Goal: Task Accomplishment & Management: Complete application form

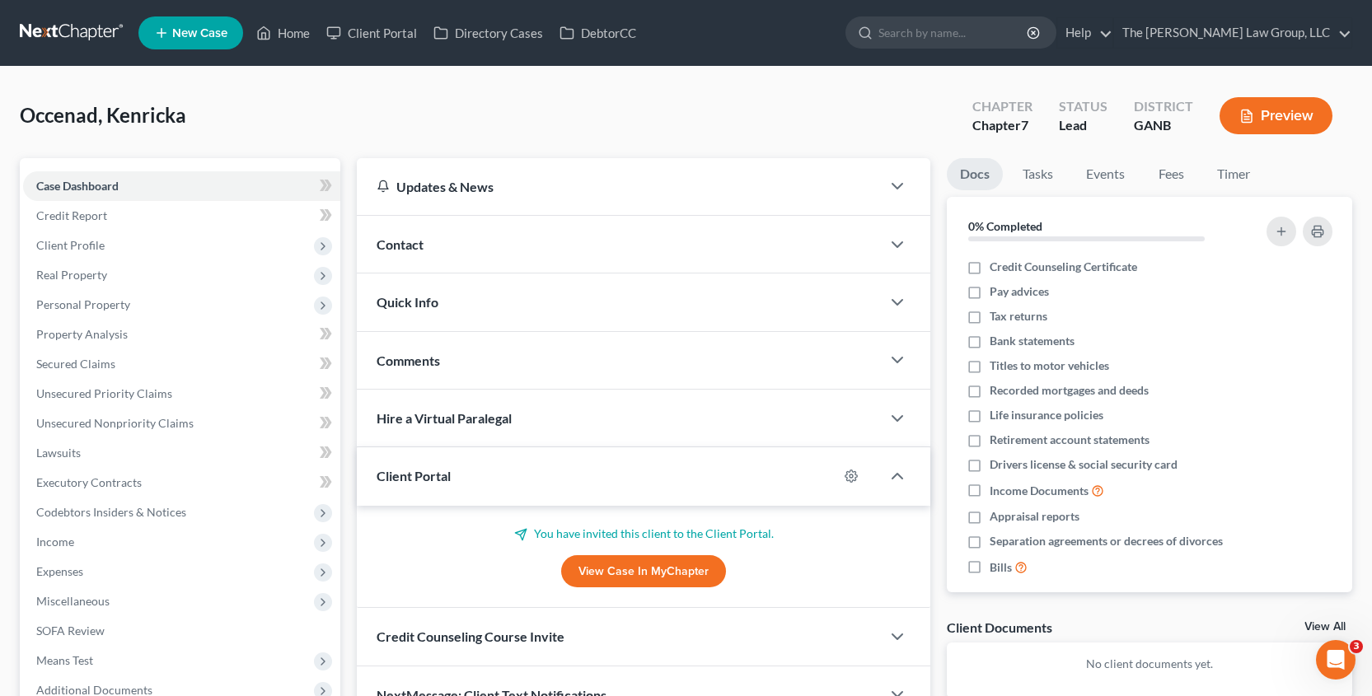
click at [212, 30] on span "New Case" at bounding box center [199, 33] width 55 height 12
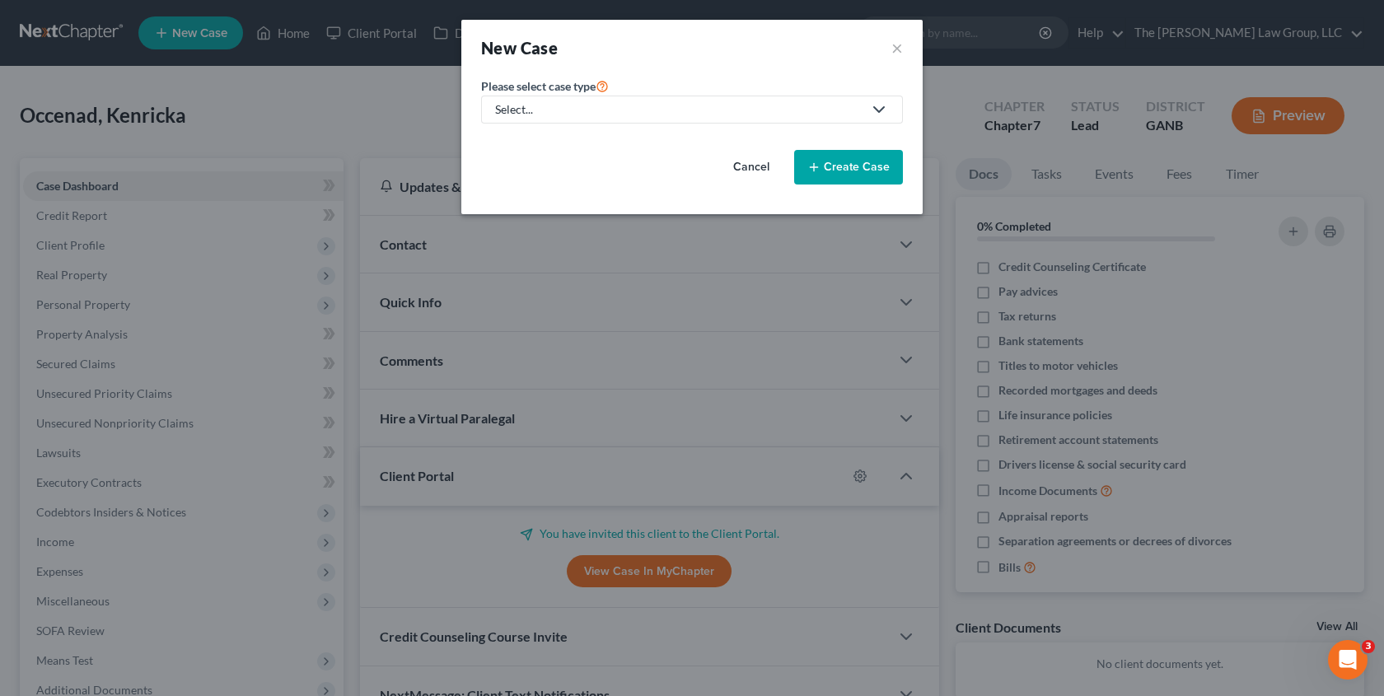
click at [539, 107] on div "Select..." at bounding box center [678, 109] width 367 height 16
click at [550, 143] on div "Bankruptcy" at bounding box center [560, 142] width 127 height 16
select select "19"
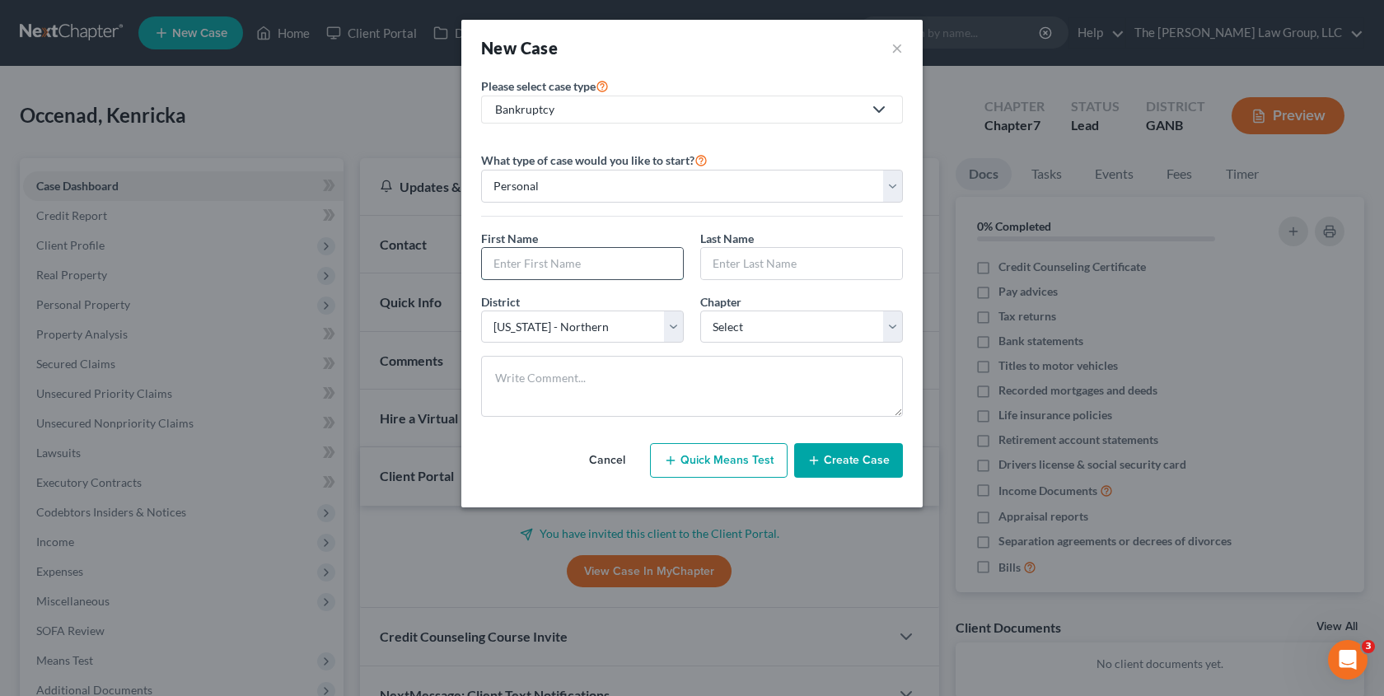
click at [613, 266] on input "text" at bounding box center [582, 263] width 201 height 31
type input "[PERSON_NAME]"
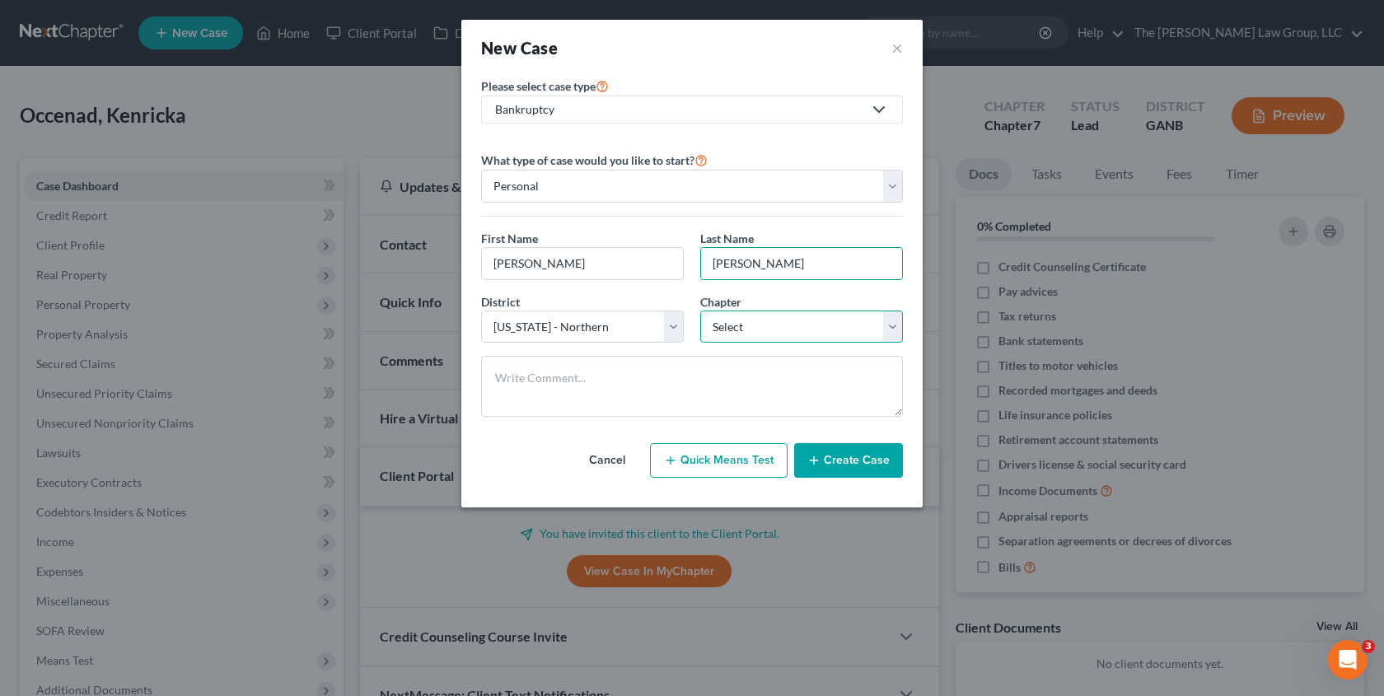
click at [735, 321] on select "Select 7 11 12 13" at bounding box center [801, 327] width 203 height 33
select select "0"
click at [700, 311] on select "Select 7 11 12 13" at bounding box center [801, 327] width 203 height 33
click at [831, 467] on button "Create Case" at bounding box center [848, 460] width 109 height 35
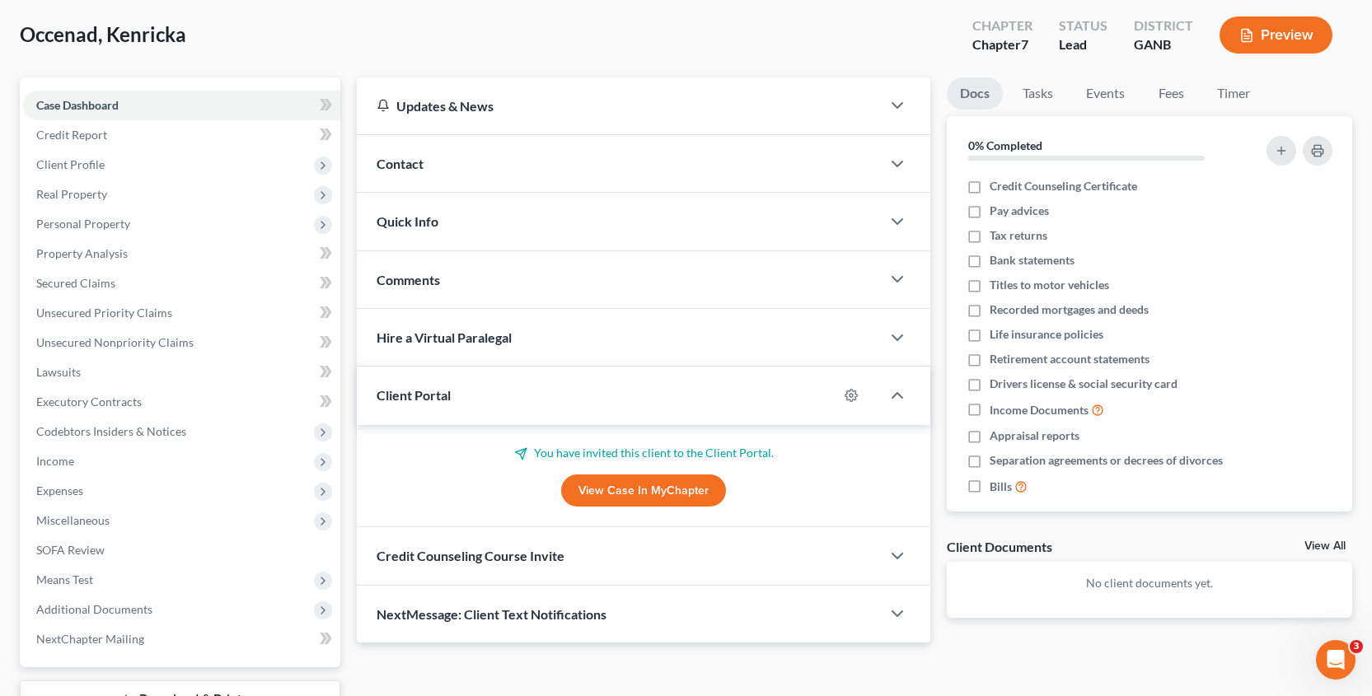
scroll to position [166, 0]
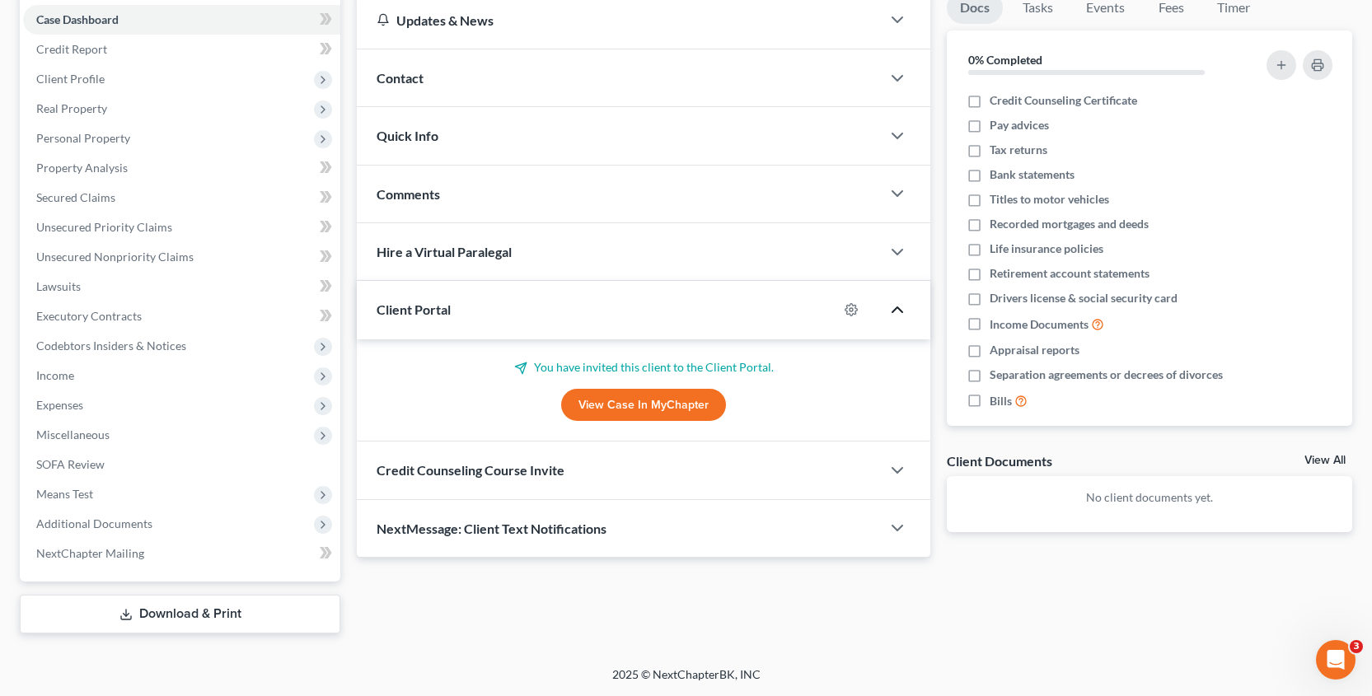
click at [893, 311] on polyline "button" at bounding box center [897, 309] width 10 height 5
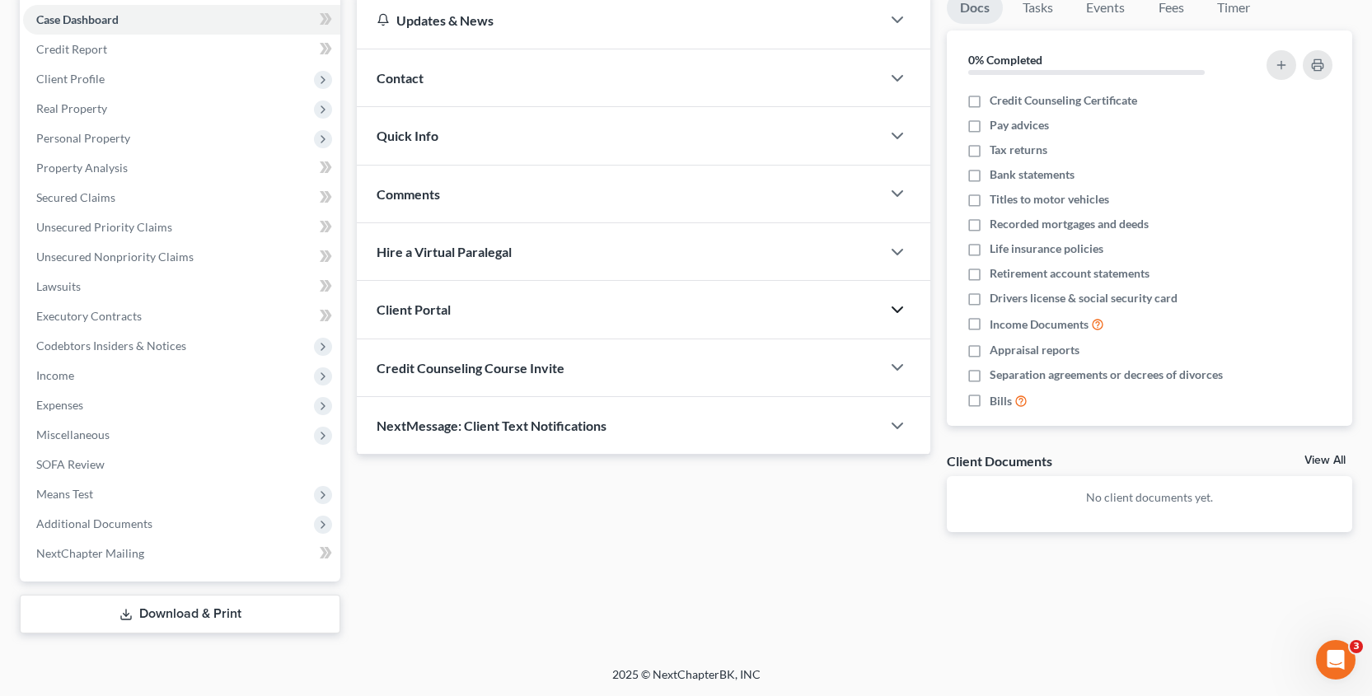
click at [893, 311] on icon "button" at bounding box center [897, 310] width 20 height 20
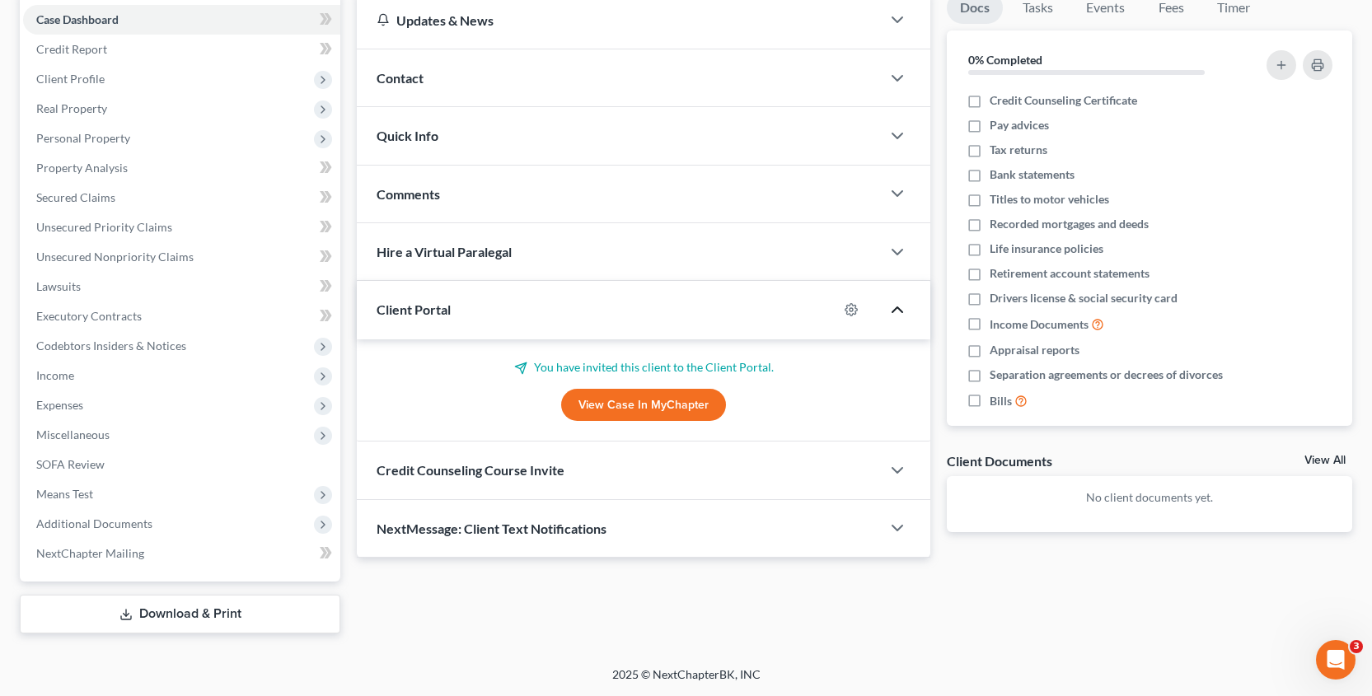
click at [679, 407] on link "View Case in MyChapter" at bounding box center [643, 405] width 165 height 33
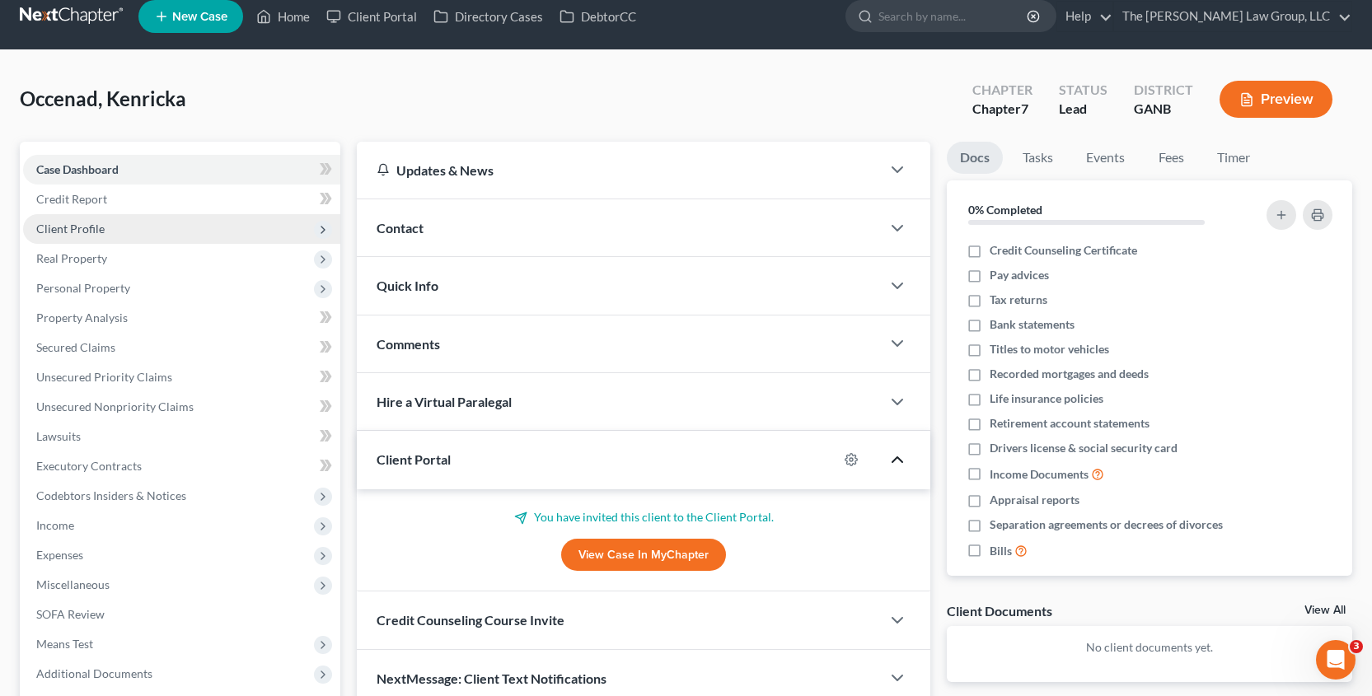
scroll to position [0, 0]
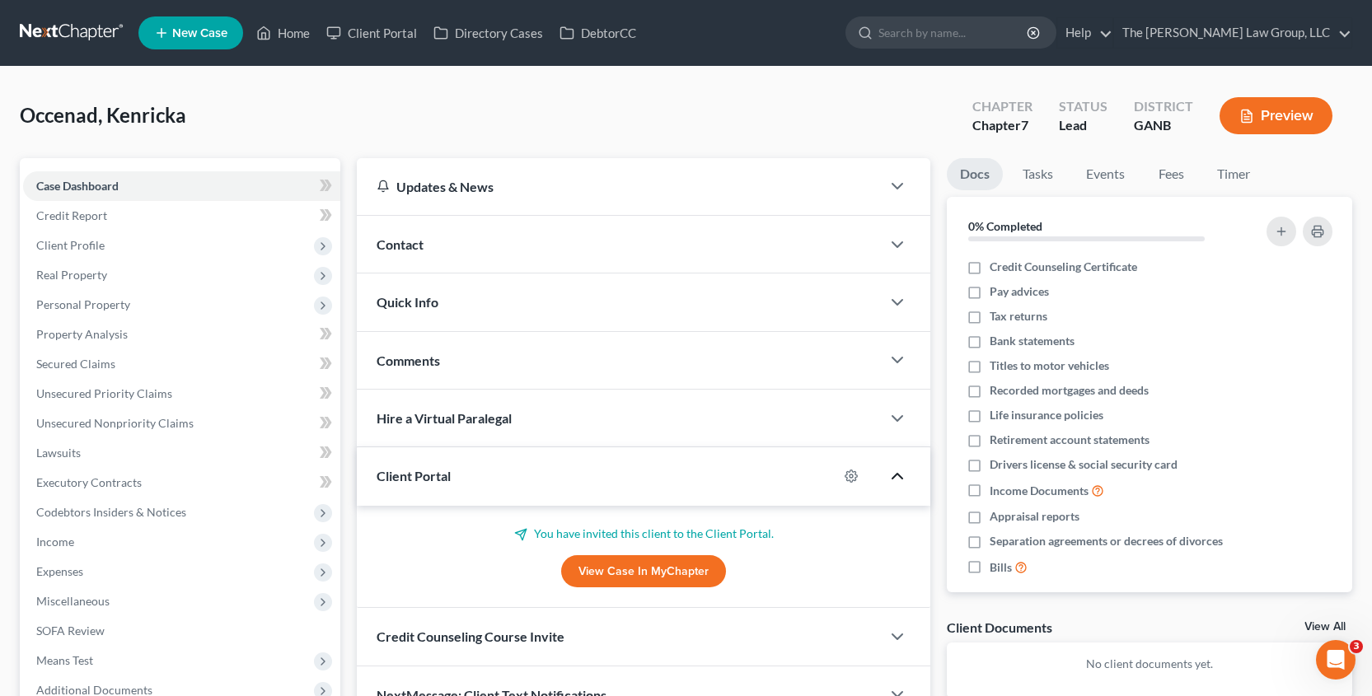
click at [180, 34] on span "New Case" at bounding box center [199, 33] width 55 height 12
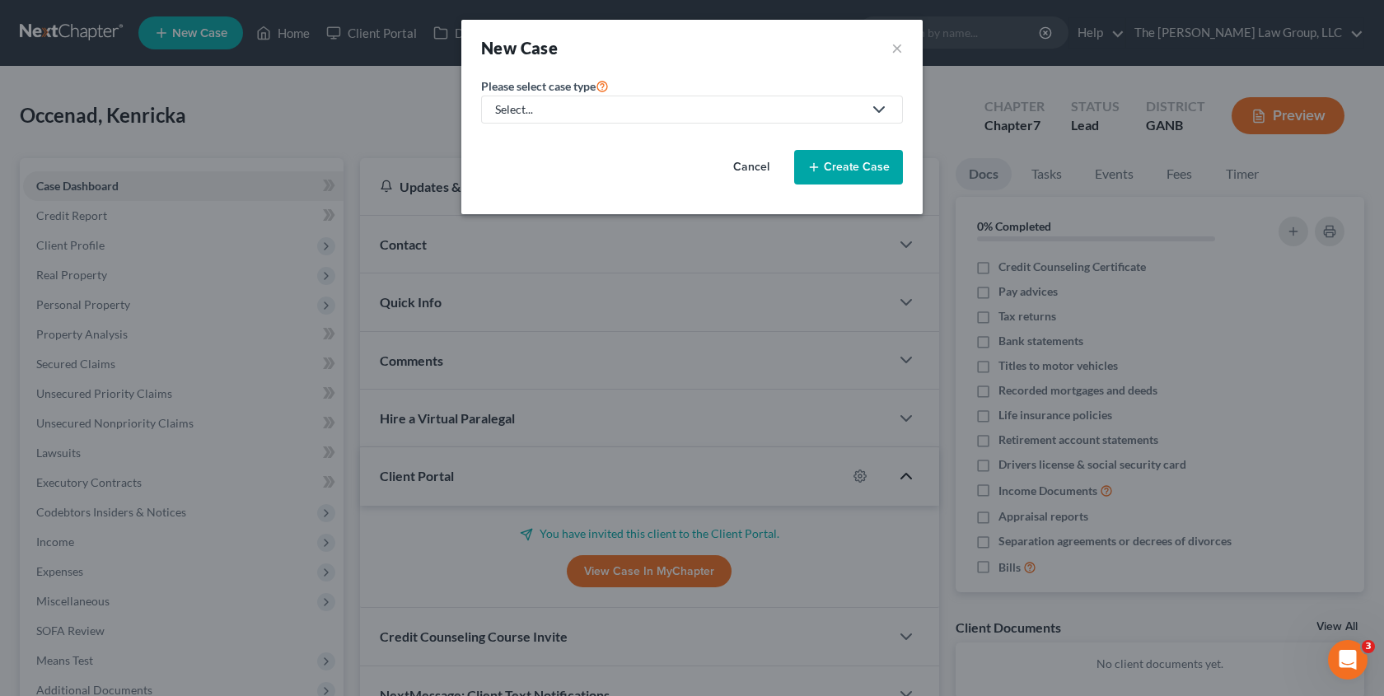
click at [725, 106] on div "Select..." at bounding box center [678, 109] width 367 height 16
click at [569, 142] on div "Bankruptcy" at bounding box center [560, 142] width 127 height 16
select select "19"
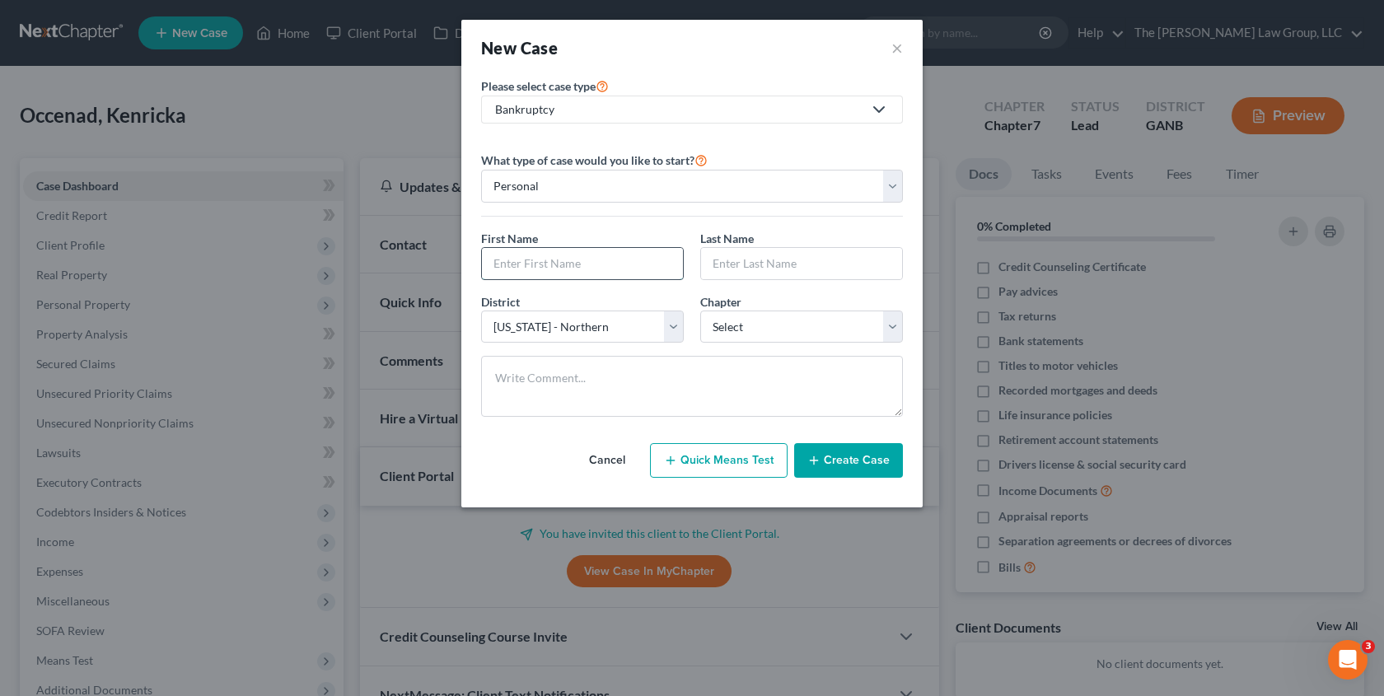
click at [592, 261] on input "text" at bounding box center [582, 263] width 201 height 31
type input "[PERSON_NAME]"
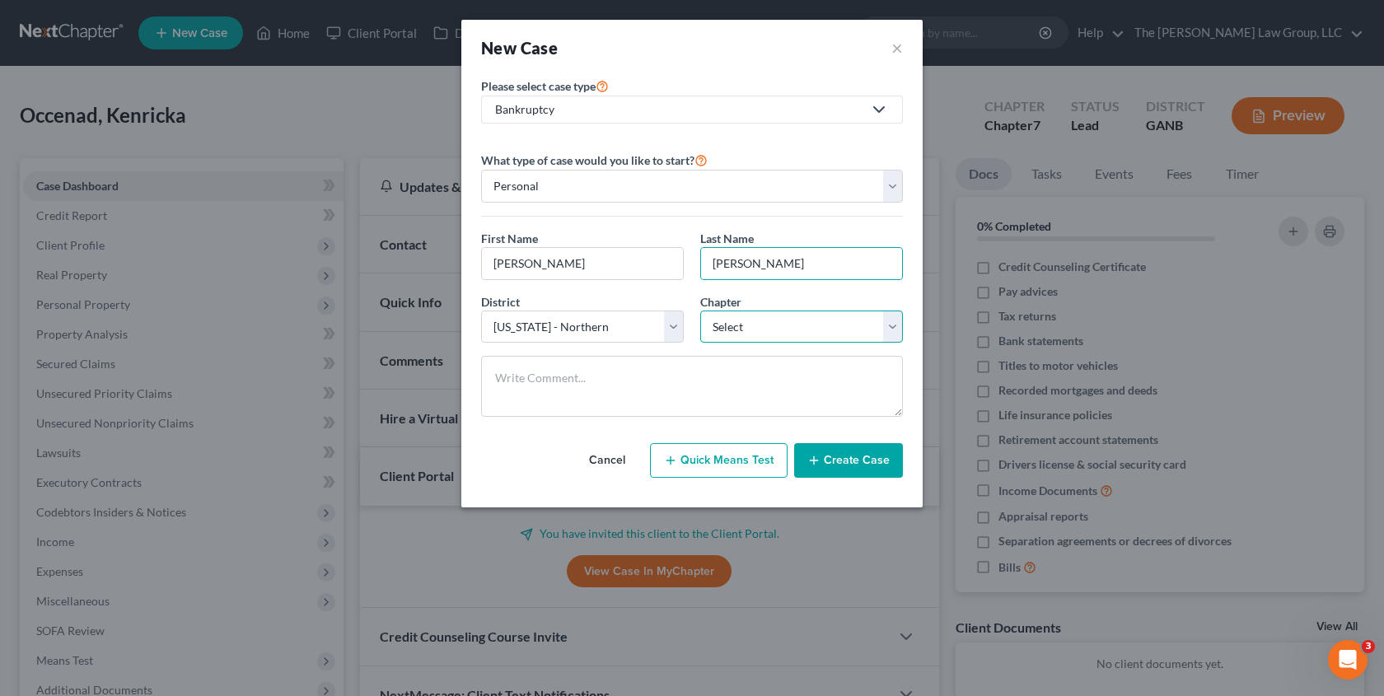
click at [740, 329] on select "Select 7 11 12 13" at bounding box center [801, 327] width 203 height 33
select select "0"
click at [700, 311] on select "Select 7 11 12 13" at bounding box center [801, 327] width 203 height 33
click at [837, 461] on button "Create Case" at bounding box center [848, 460] width 109 height 35
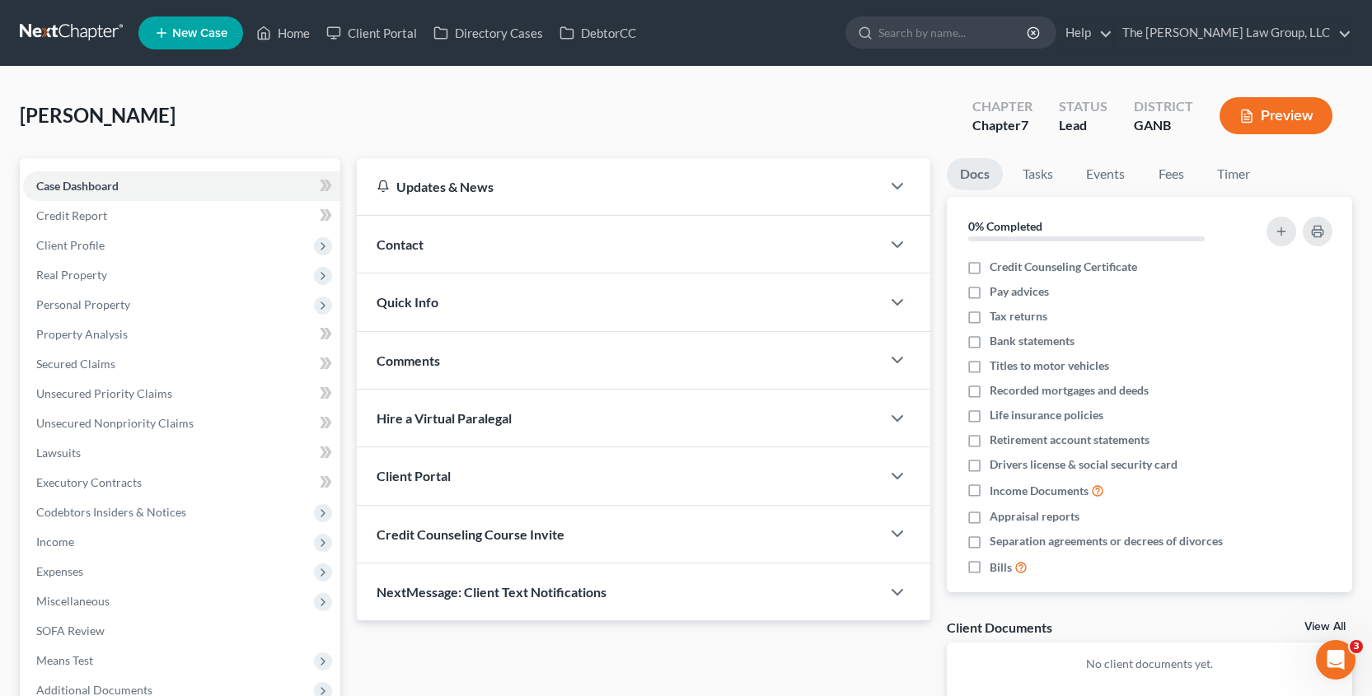
click at [745, 488] on div "Client Portal" at bounding box center [619, 475] width 524 height 57
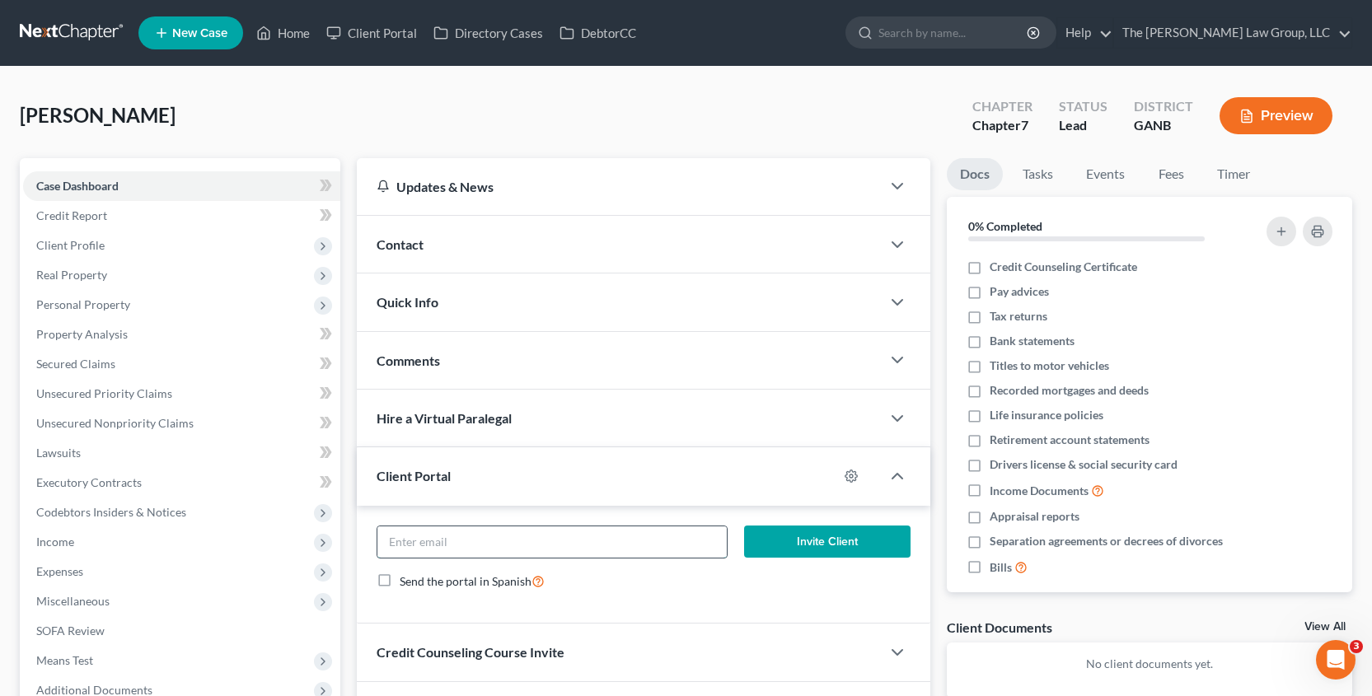
click at [688, 531] on input "email" at bounding box center [551, 541] width 349 height 31
type input "nathlieplummer@yahoo.com"
click at [821, 545] on button "Invite Client" at bounding box center [827, 542] width 167 height 33
